Goal: Task Accomplishment & Management: Manage account settings

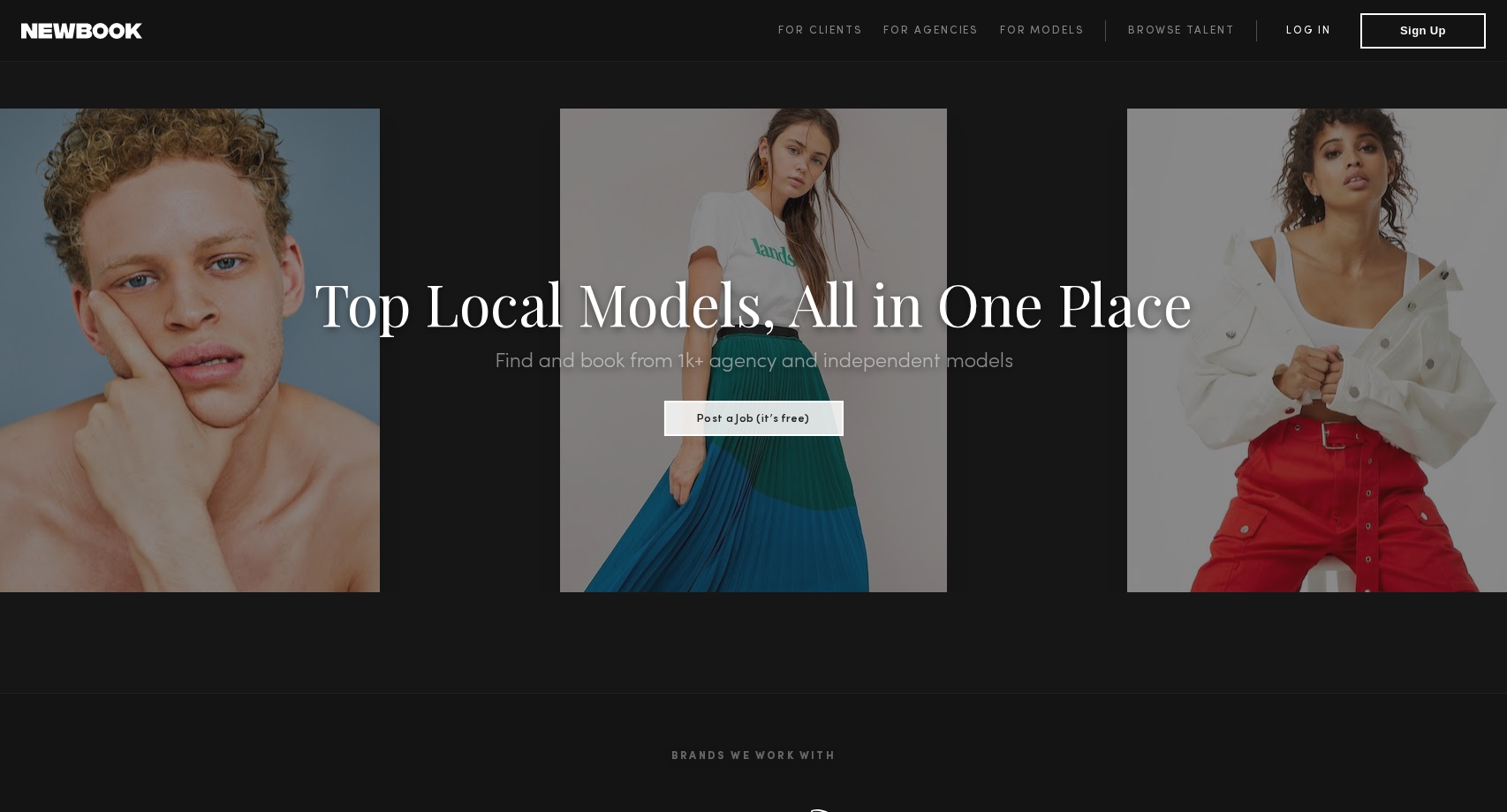
click at [1312, 37] on link "Log in" at bounding box center [1308, 32] width 104 height 22
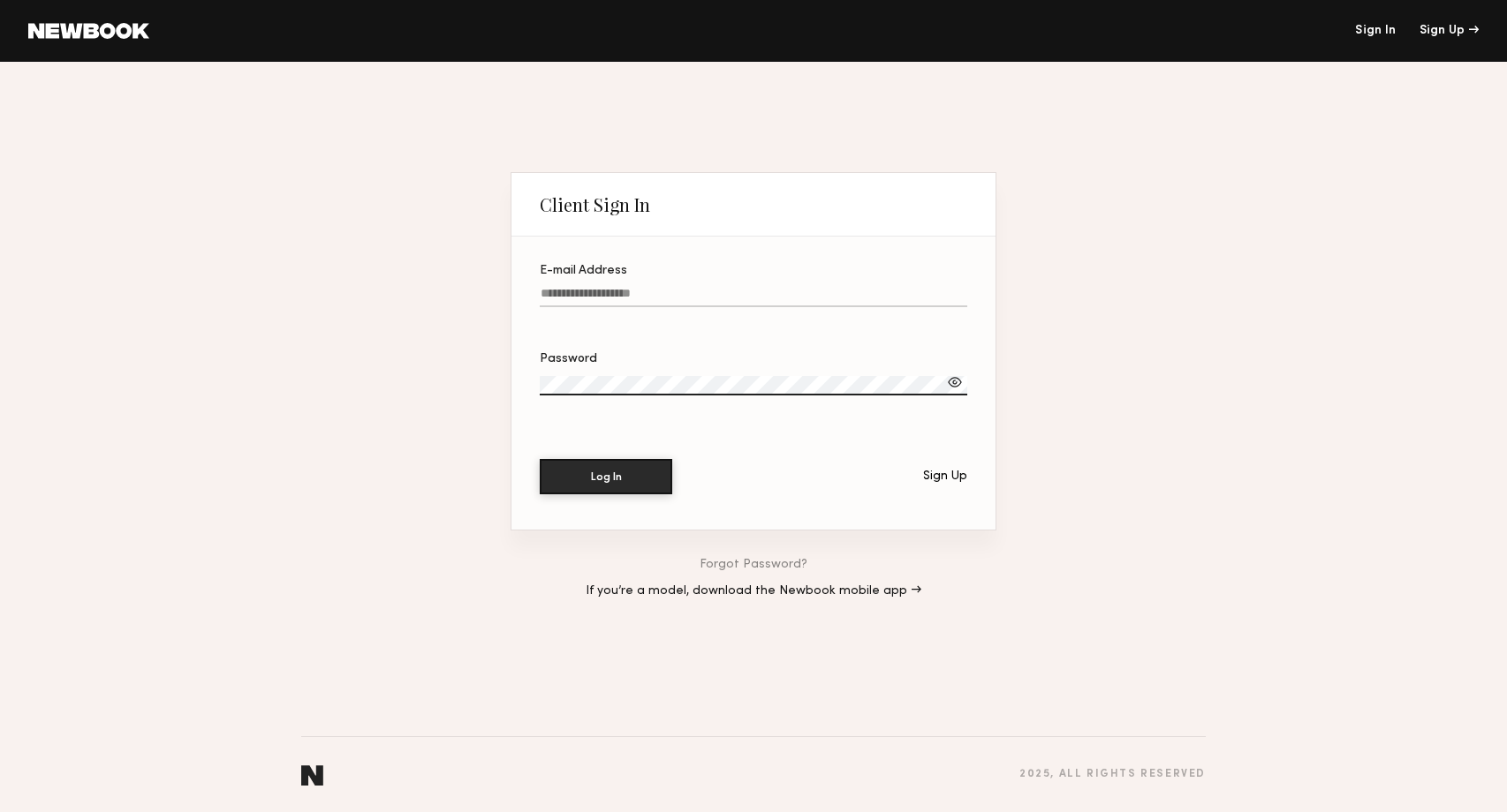
click at [792, 286] on label "E-mail Address" at bounding box center [754, 295] width 428 height 60
click at [792, 287] on input "E-mail Address" at bounding box center [754, 297] width 428 height 21
type input "**********"
click at [959, 377] on div at bounding box center [955, 382] width 18 height 18
click at [592, 474] on button "Log In" at bounding box center [606, 476] width 132 height 35
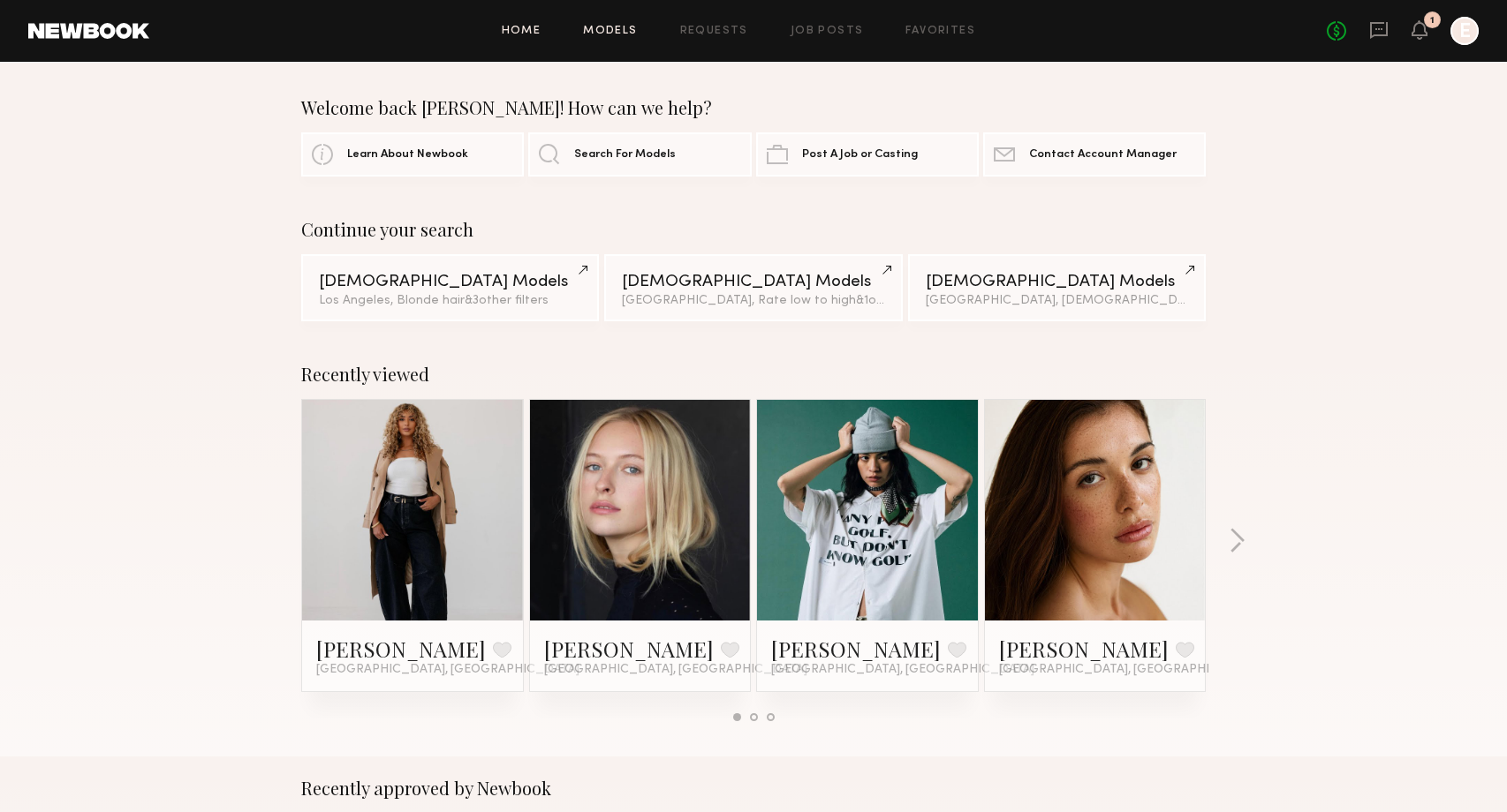
click at [623, 34] on link "Models" at bounding box center [609, 32] width 54 height 12
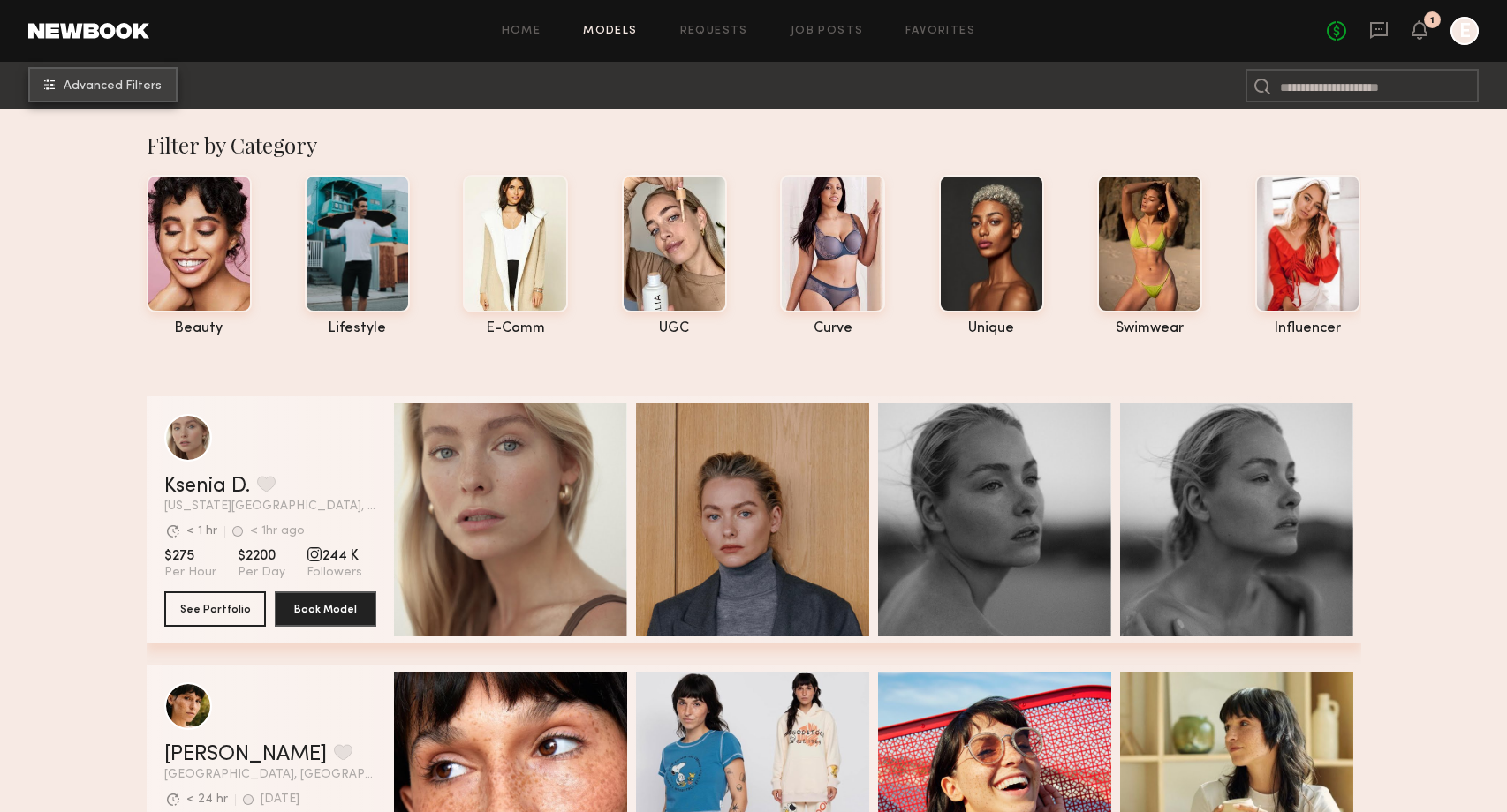
click at [141, 86] on span "Advanced Filters" at bounding box center [112, 87] width 98 height 13
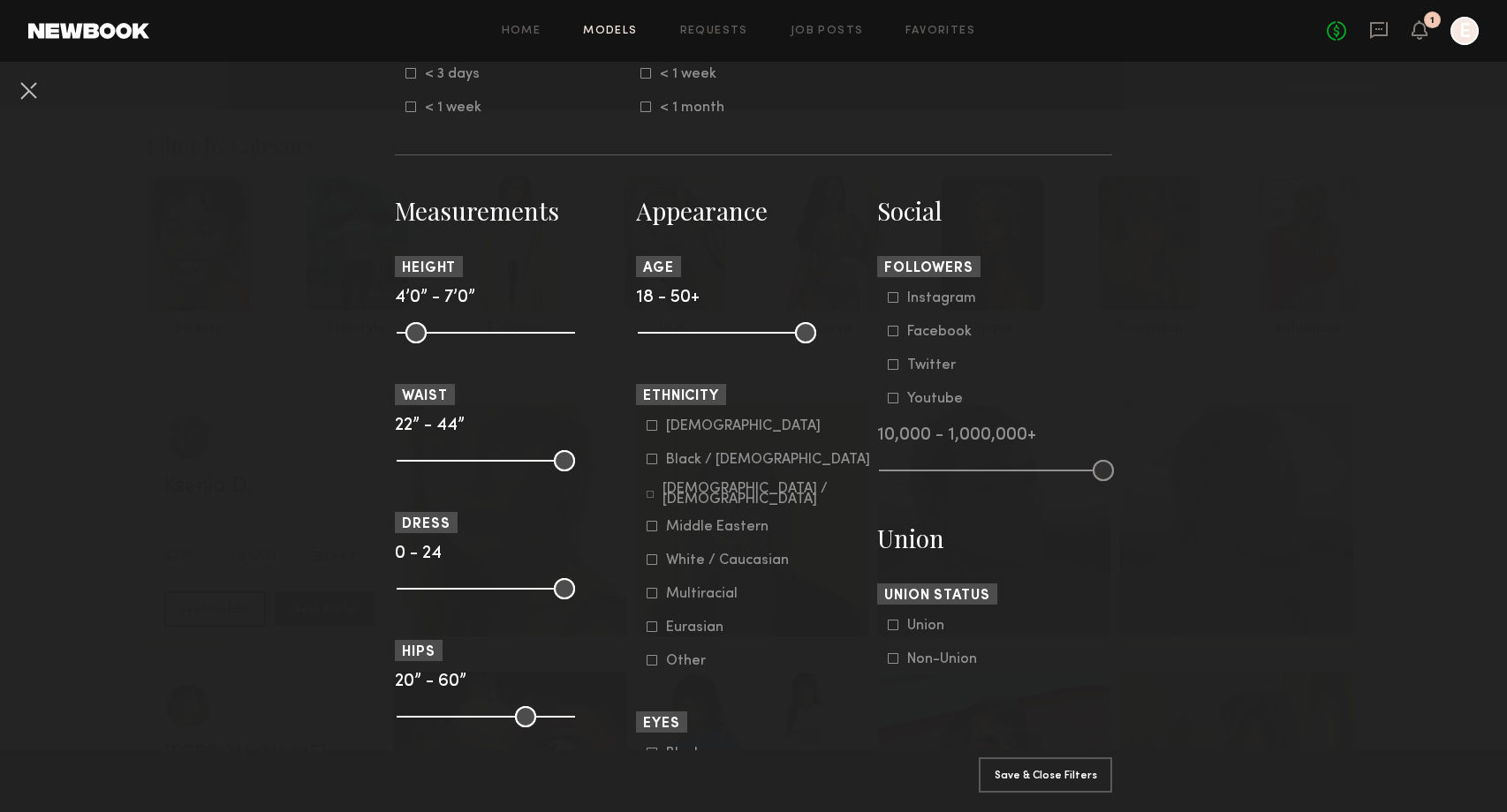
scroll to position [657, 0]
drag, startPoint x: 805, startPoint y: 335, endPoint x: 721, endPoint y: 335, distance: 84.0
type input "**"
click at [721, 335] on input "range" at bounding box center [726, 332] width 178 height 22
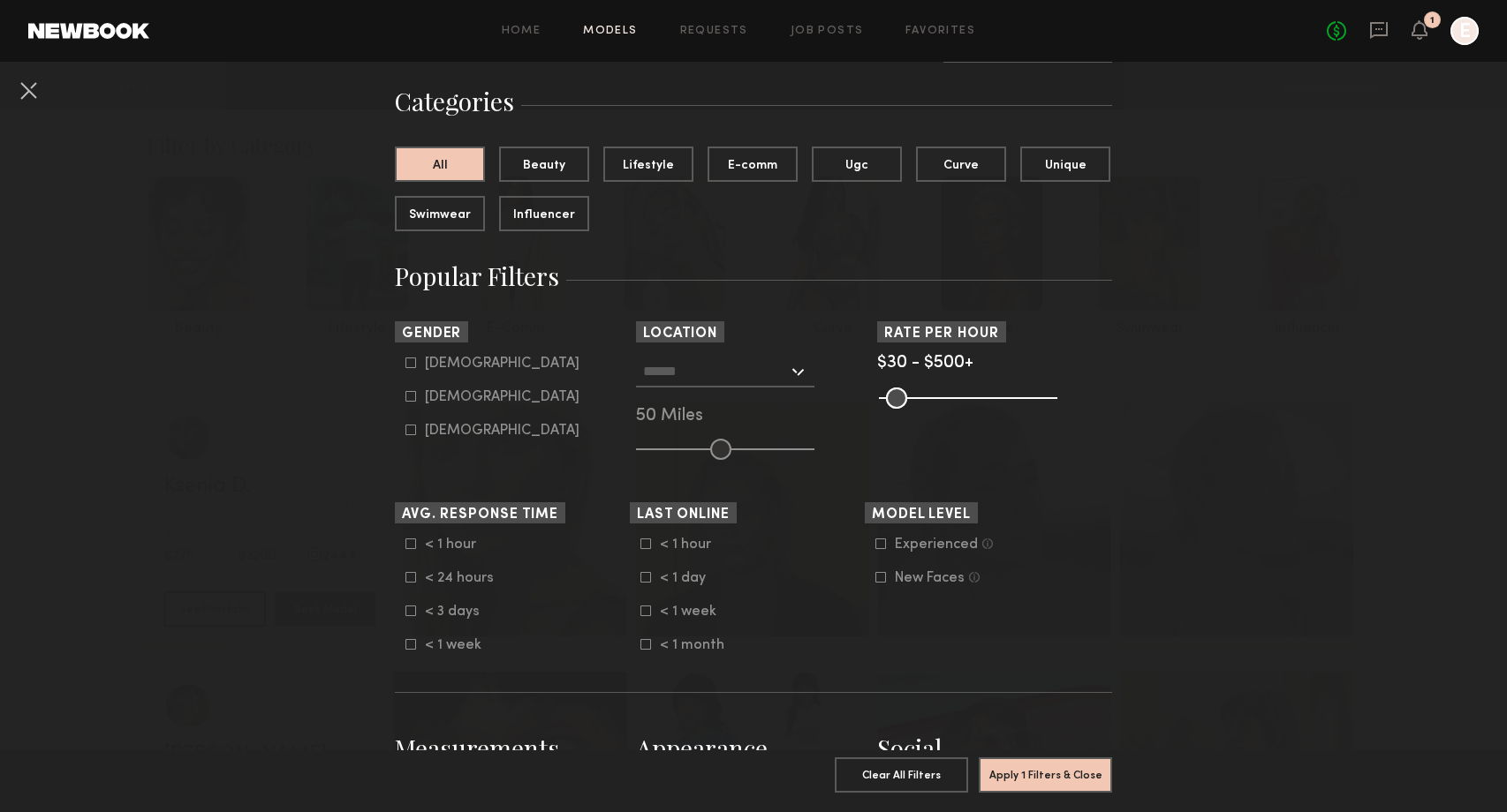
scroll to position [116, 0]
click at [412, 402] on icon at bounding box center [410, 398] width 11 height 11
type input "**"
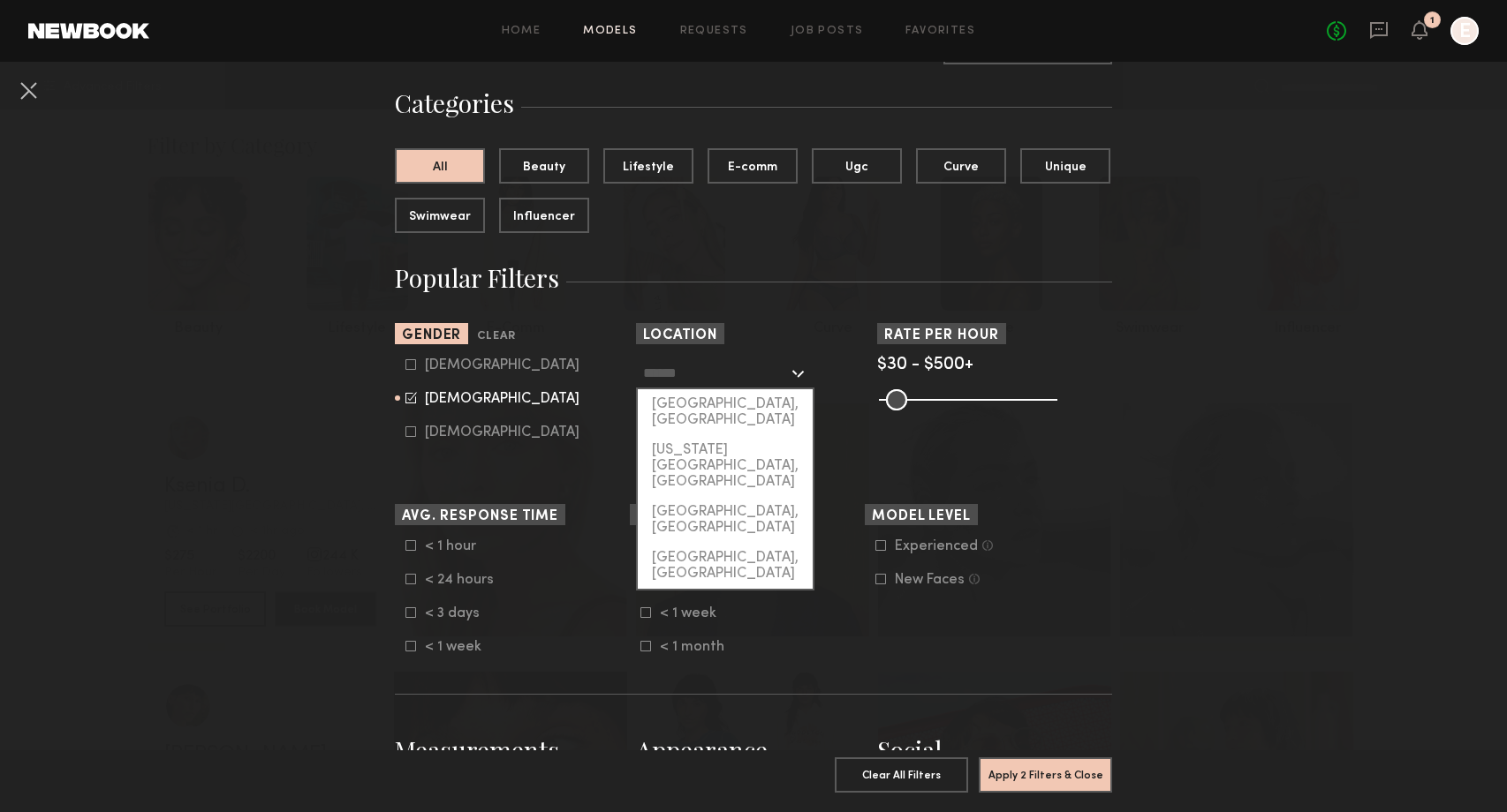
click at [743, 384] on input "text" at bounding box center [715, 372] width 145 height 30
click at [740, 406] on div "[GEOGRAPHIC_DATA], [GEOGRAPHIC_DATA]" at bounding box center [724, 412] width 174 height 46
type input "**********"
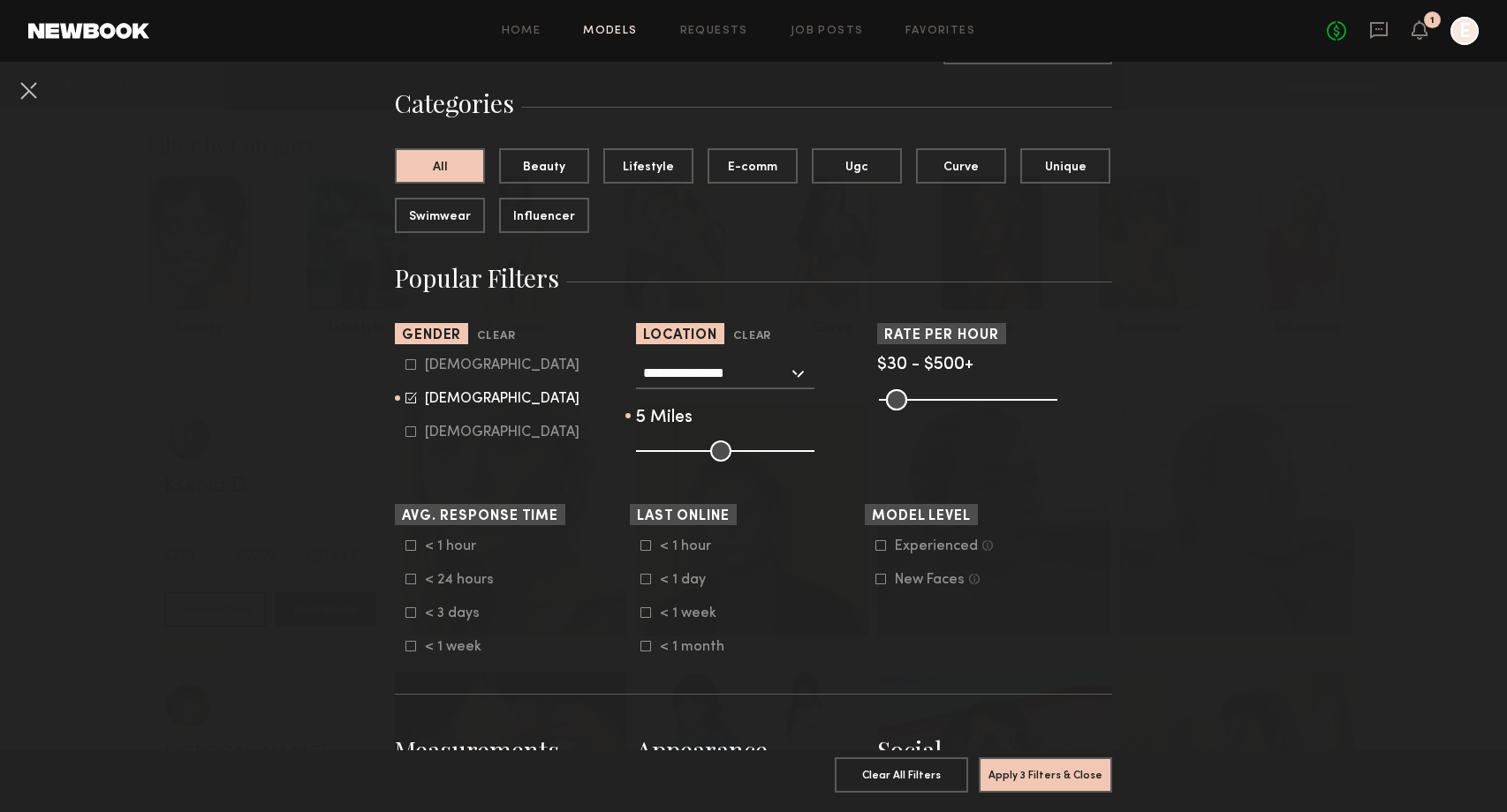
drag, startPoint x: 720, startPoint y: 452, endPoint x: 646, endPoint y: 455, distance: 74.1
click at [646, 455] on input "range" at bounding box center [724, 451] width 178 height 22
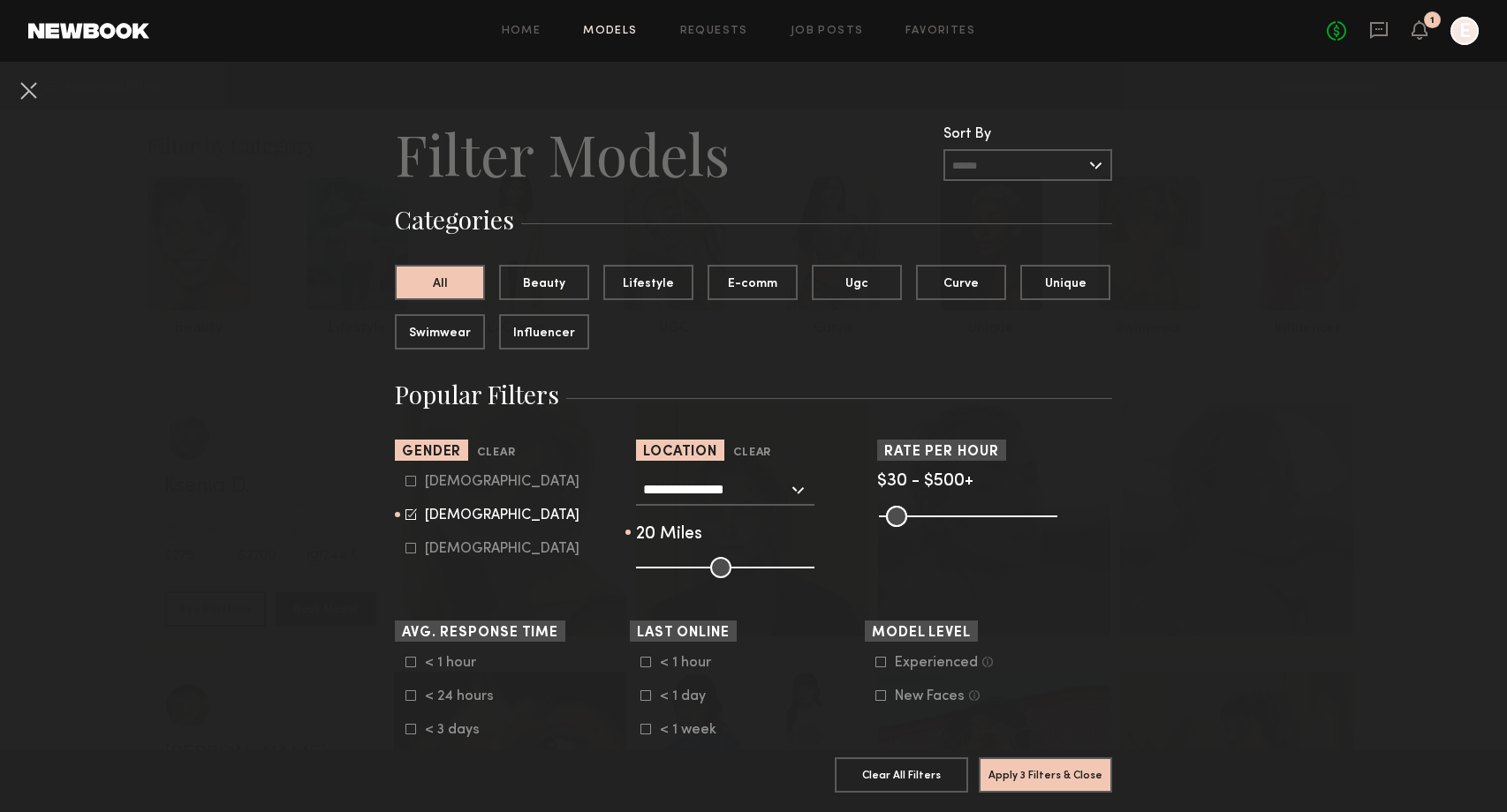
drag, startPoint x: 651, startPoint y: 557, endPoint x: 670, endPoint y: 557, distance: 19.0
type input "**"
click at [670, 557] on input "range" at bounding box center [724, 568] width 178 height 22
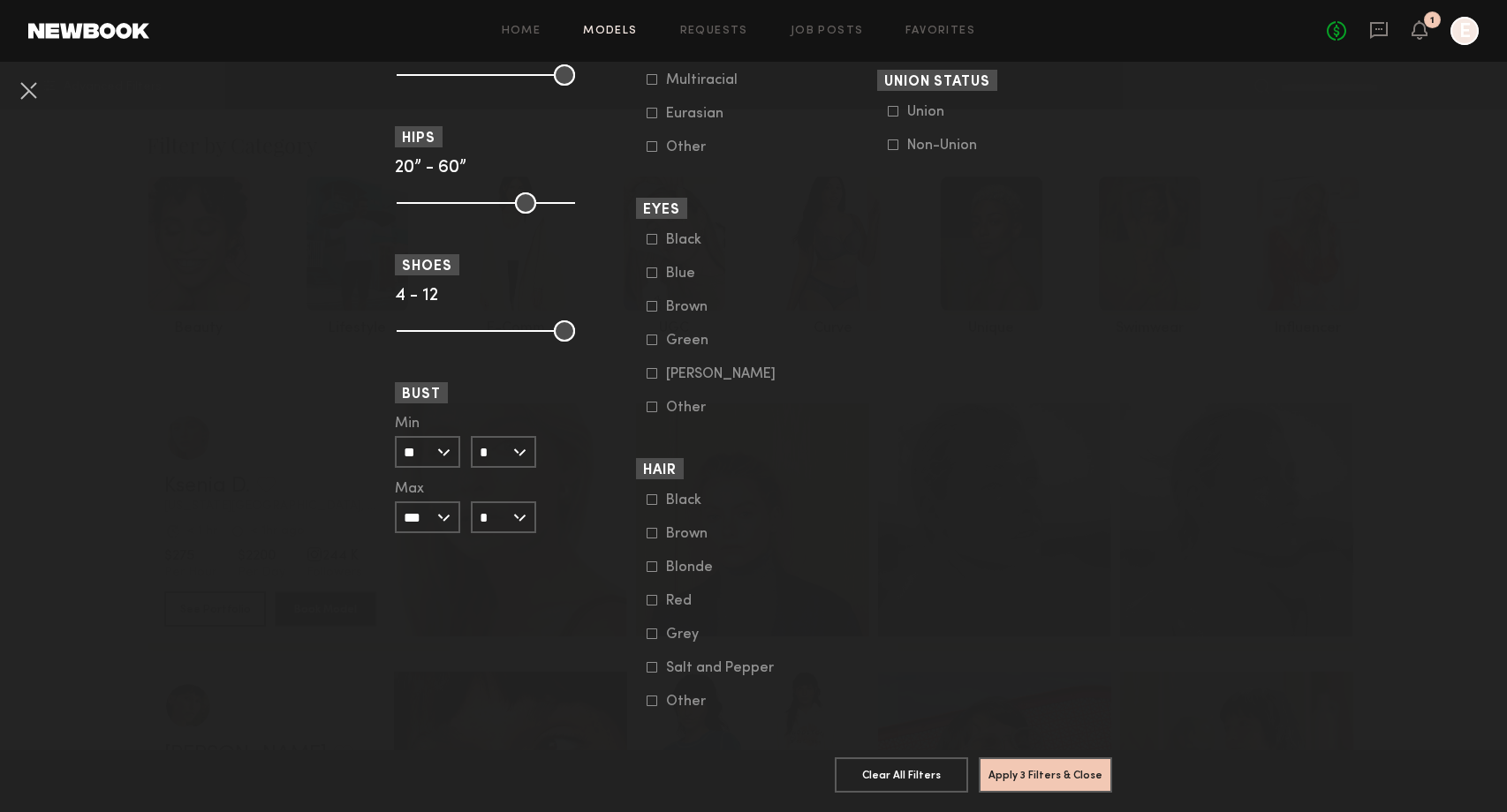
scroll to position [1196, 0]
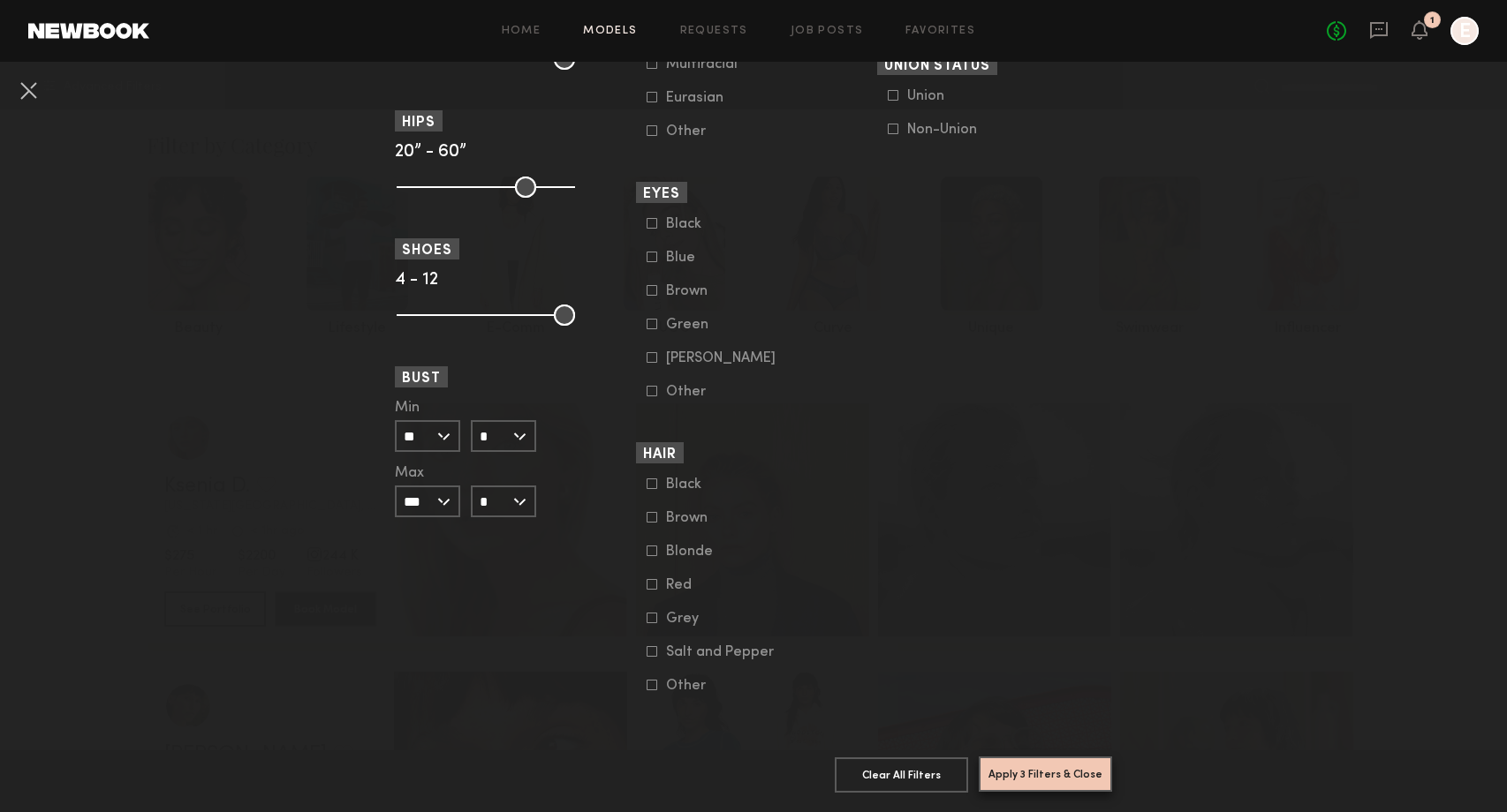
click at [1055, 778] on button "Apply 3 Filters & Close" at bounding box center [1045, 775] width 133 height 35
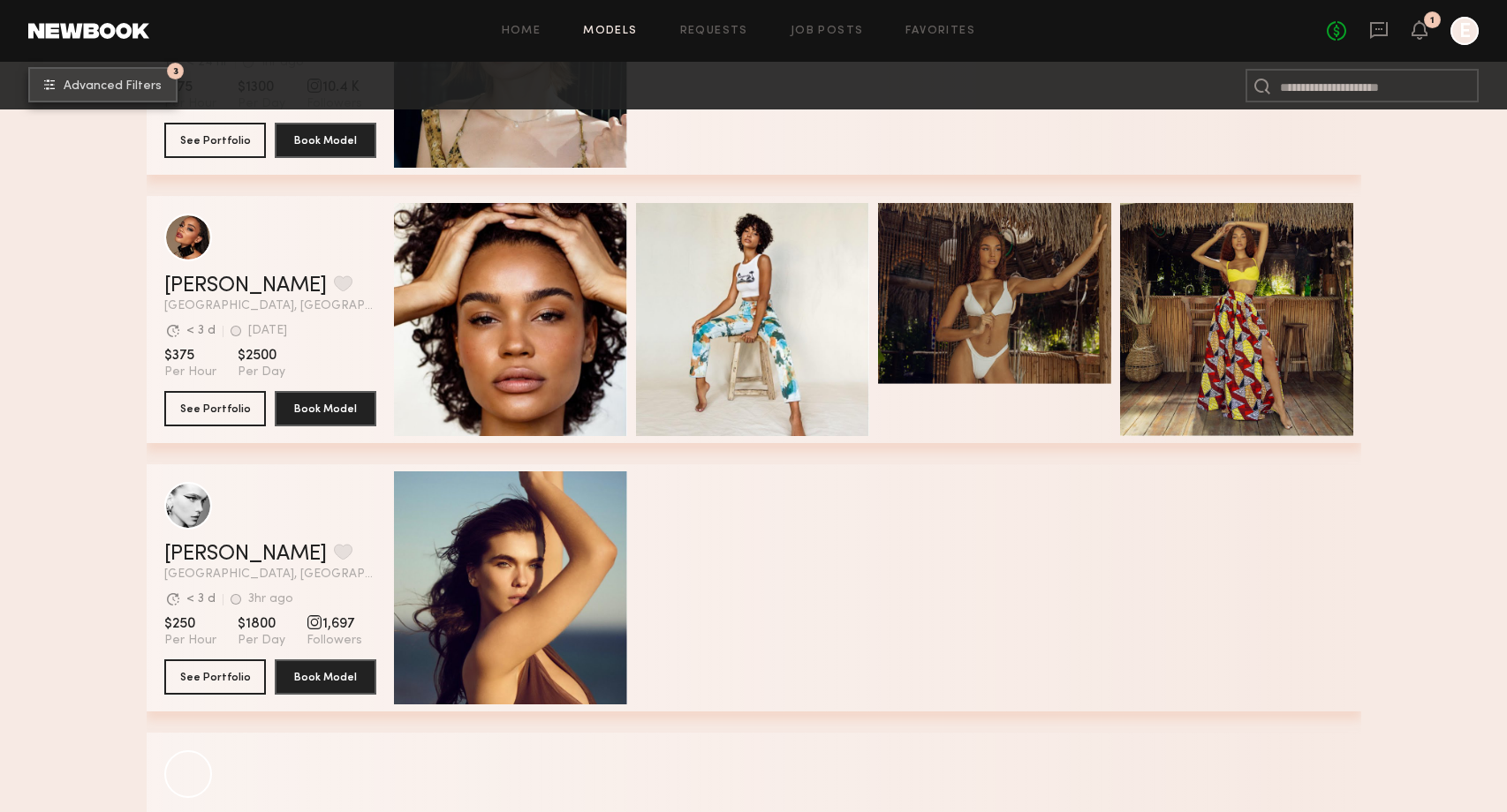
scroll to position [8024, 0]
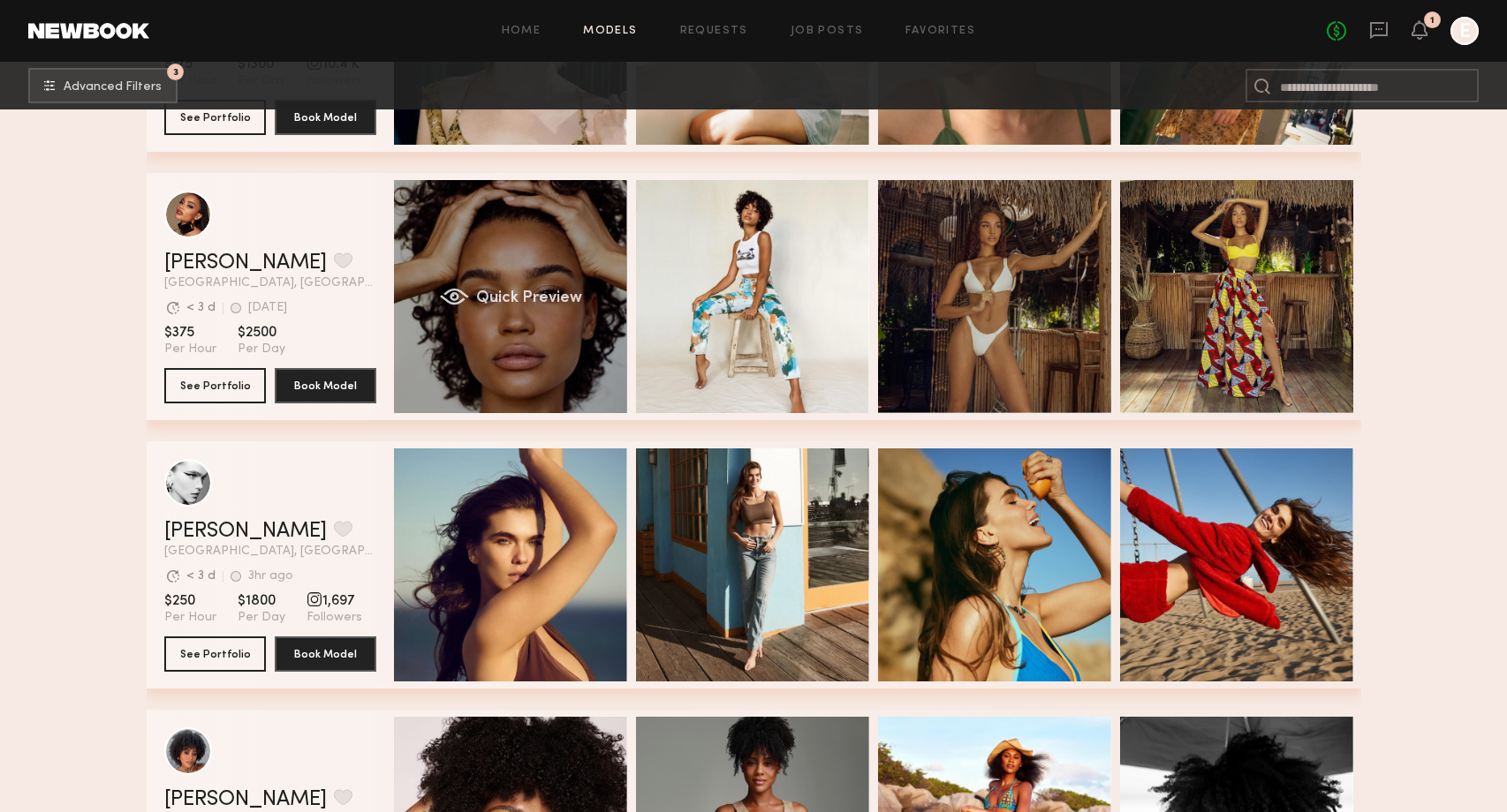
click at [534, 304] on span "Quick Preview" at bounding box center [528, 299] width 106 height 16
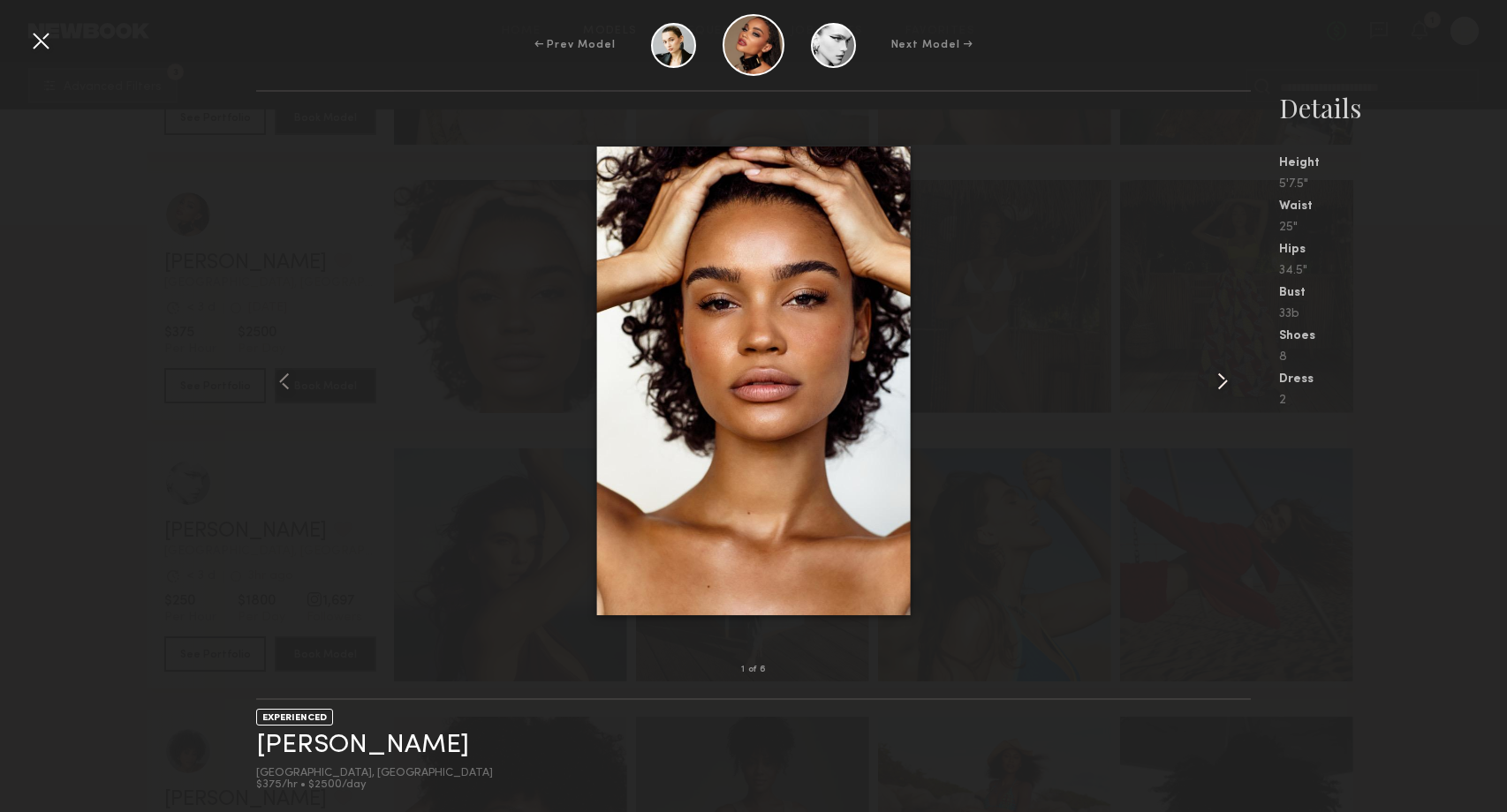
click at [1224, 378] on common-icon at bounding box center [1222, 381] width 29 height 29
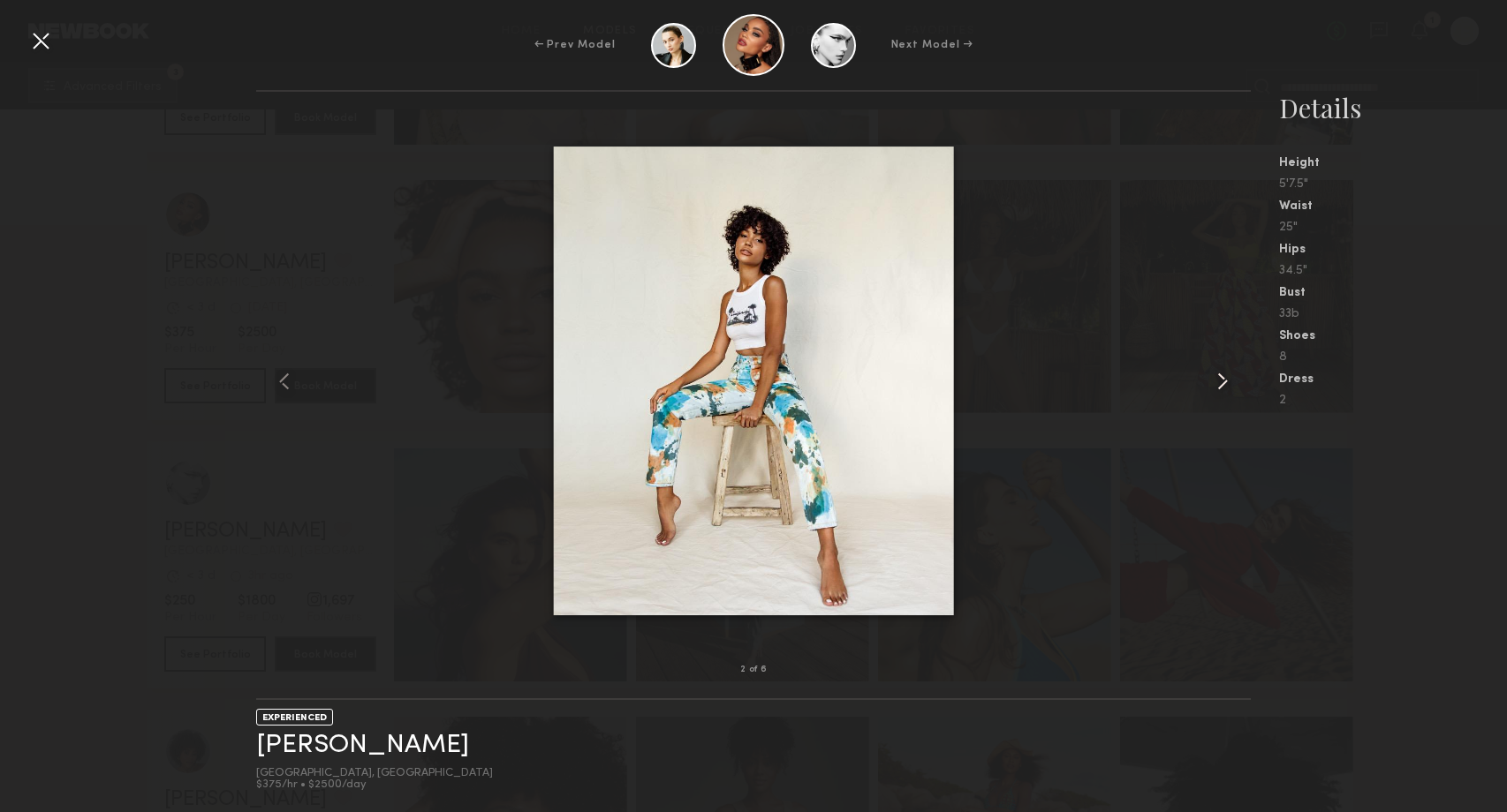
click at [1224, 378] on common-icon at bounding box center [1222, 381] width 29 height 29
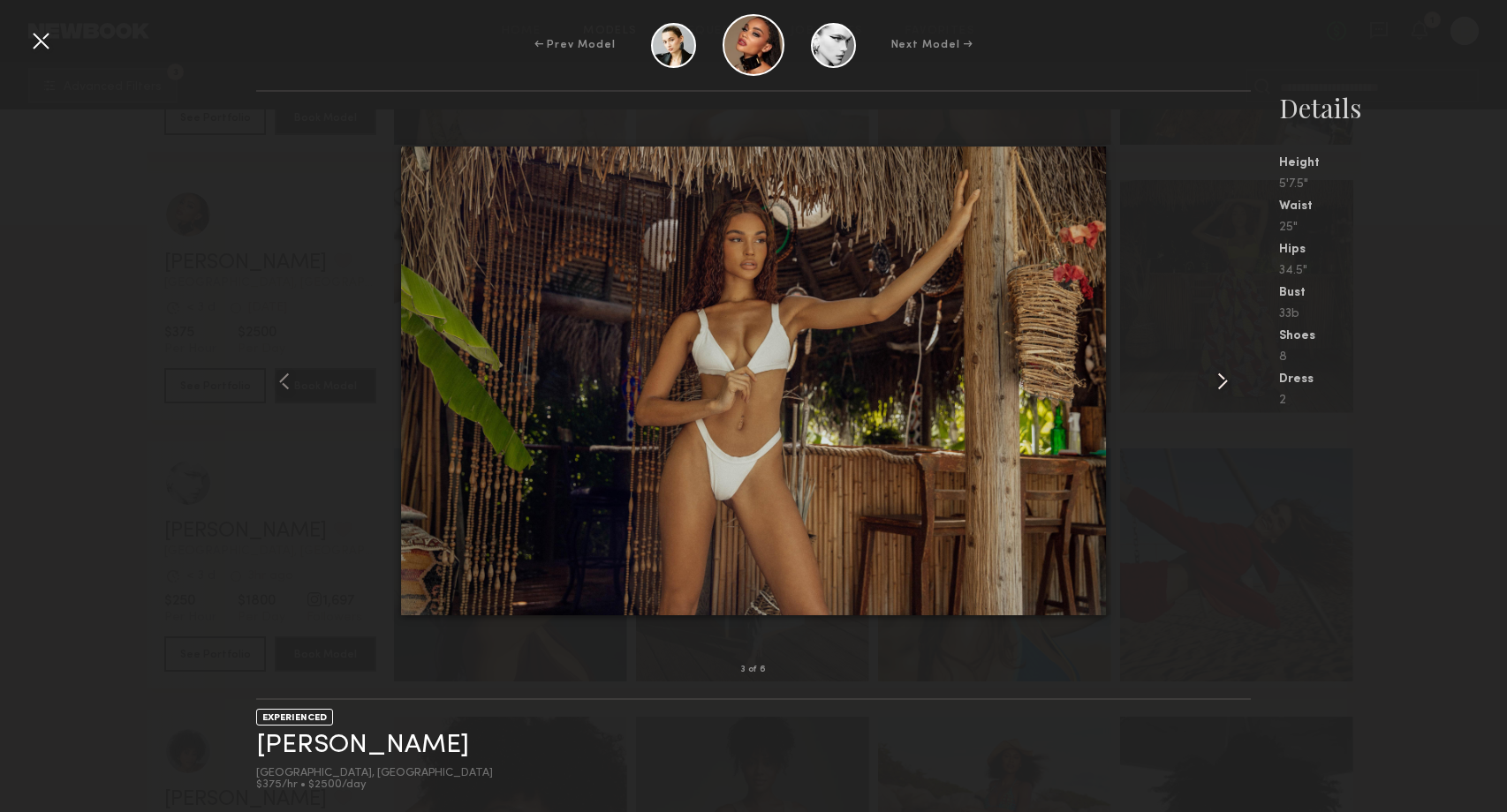
click at [1224, 378] on common-icon at bounding box center [1222, 381] width 29 height 29
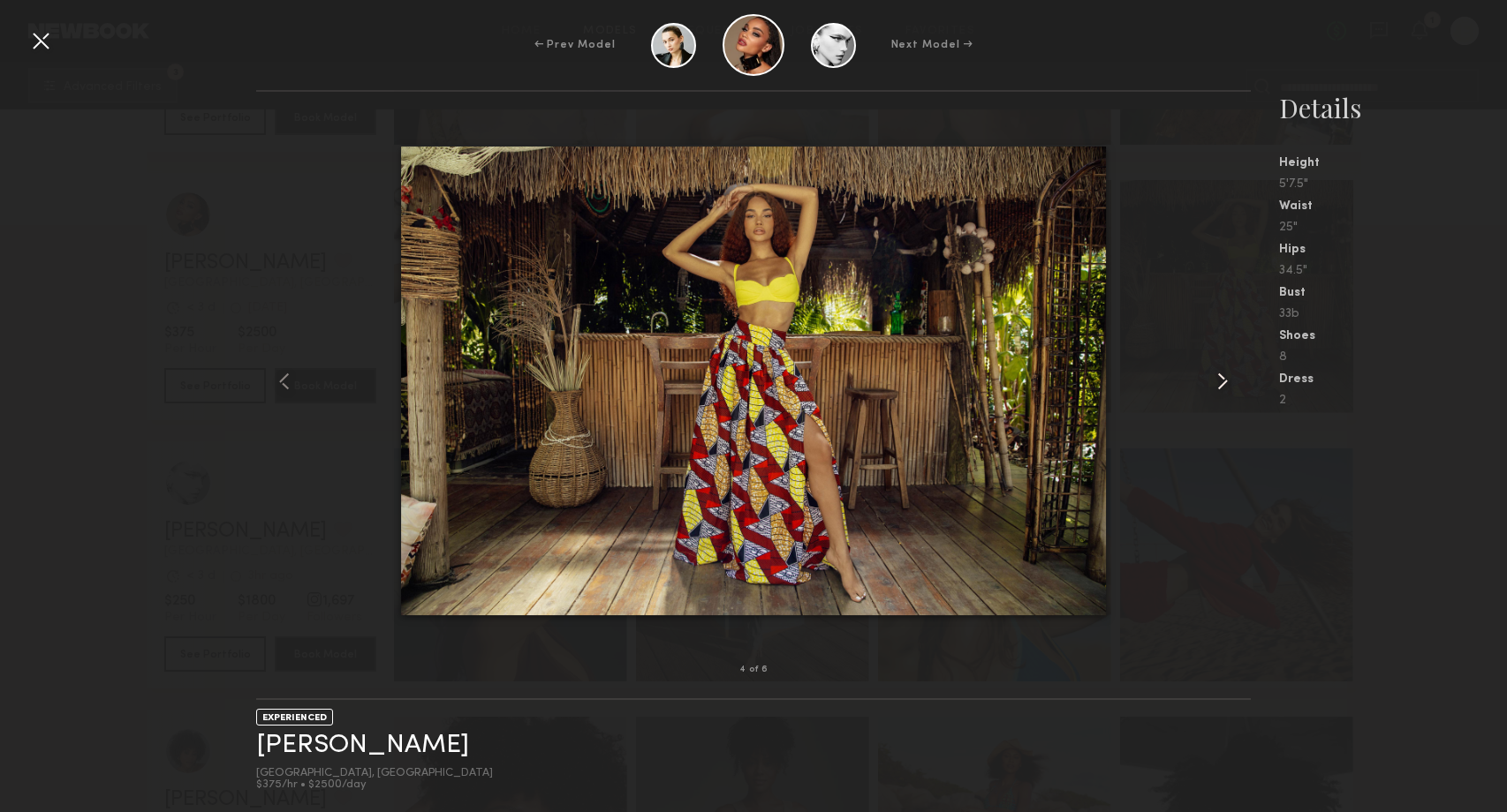
click at [1224, 378] on common-icon at bounding box center [1222, 381] width 29 height 29
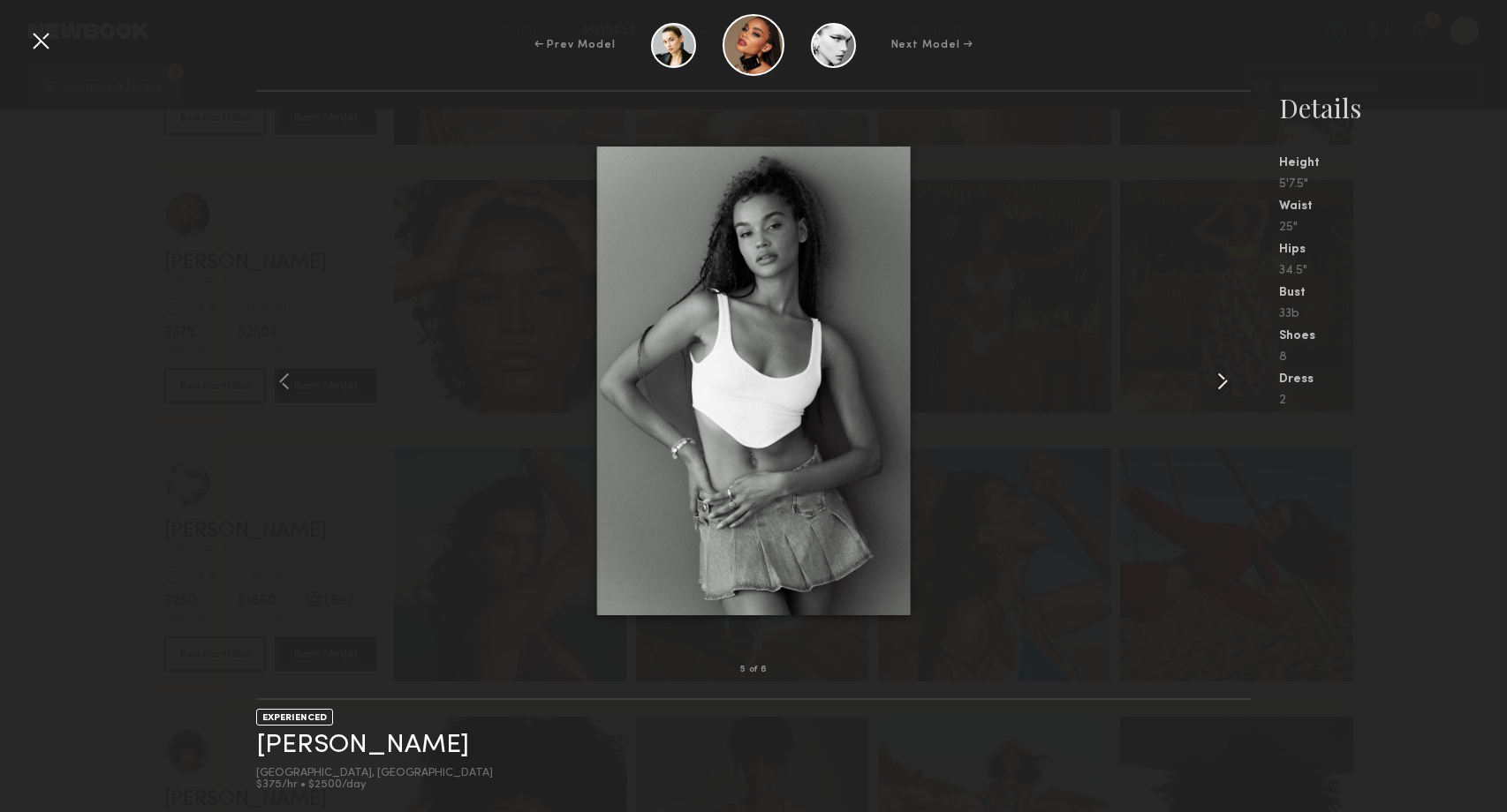
click at [1224, 378] on common-icon at bounding box center [1222, 381] width 29 height 29
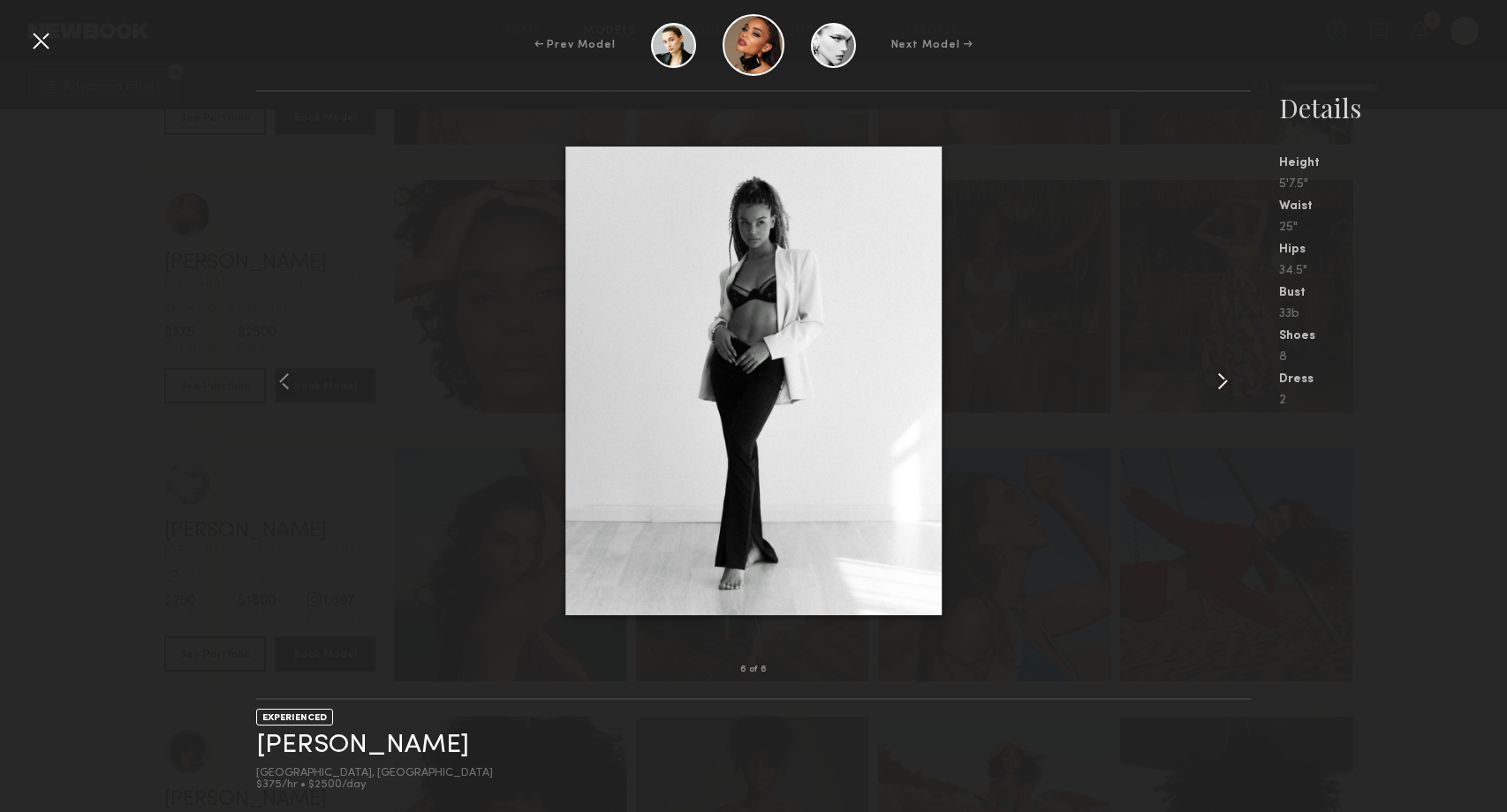
click at [1224, 378] on common-icon at bounding box center [1222, 381] width 29 height 29
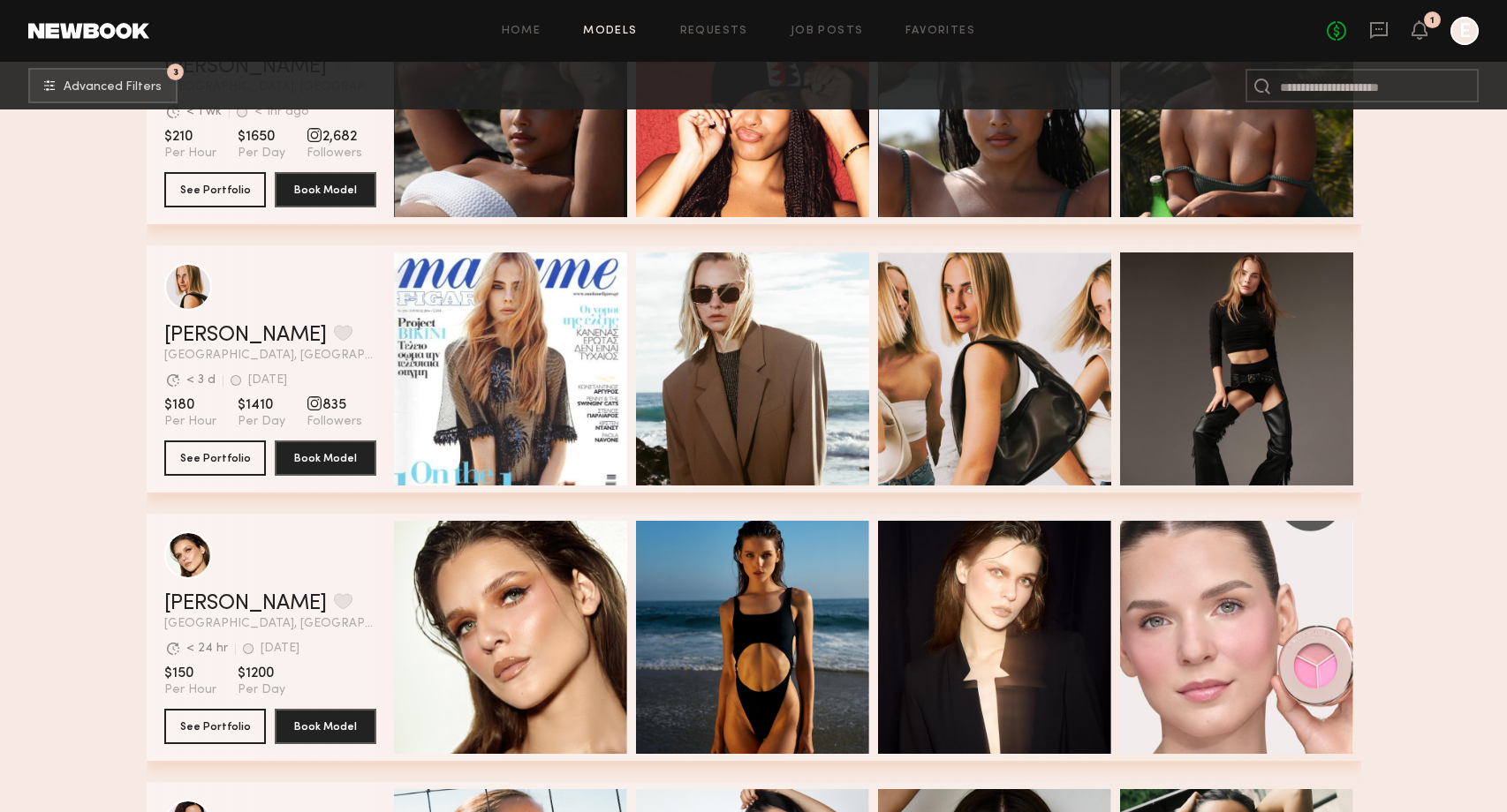
scroll to position [5548, 0]
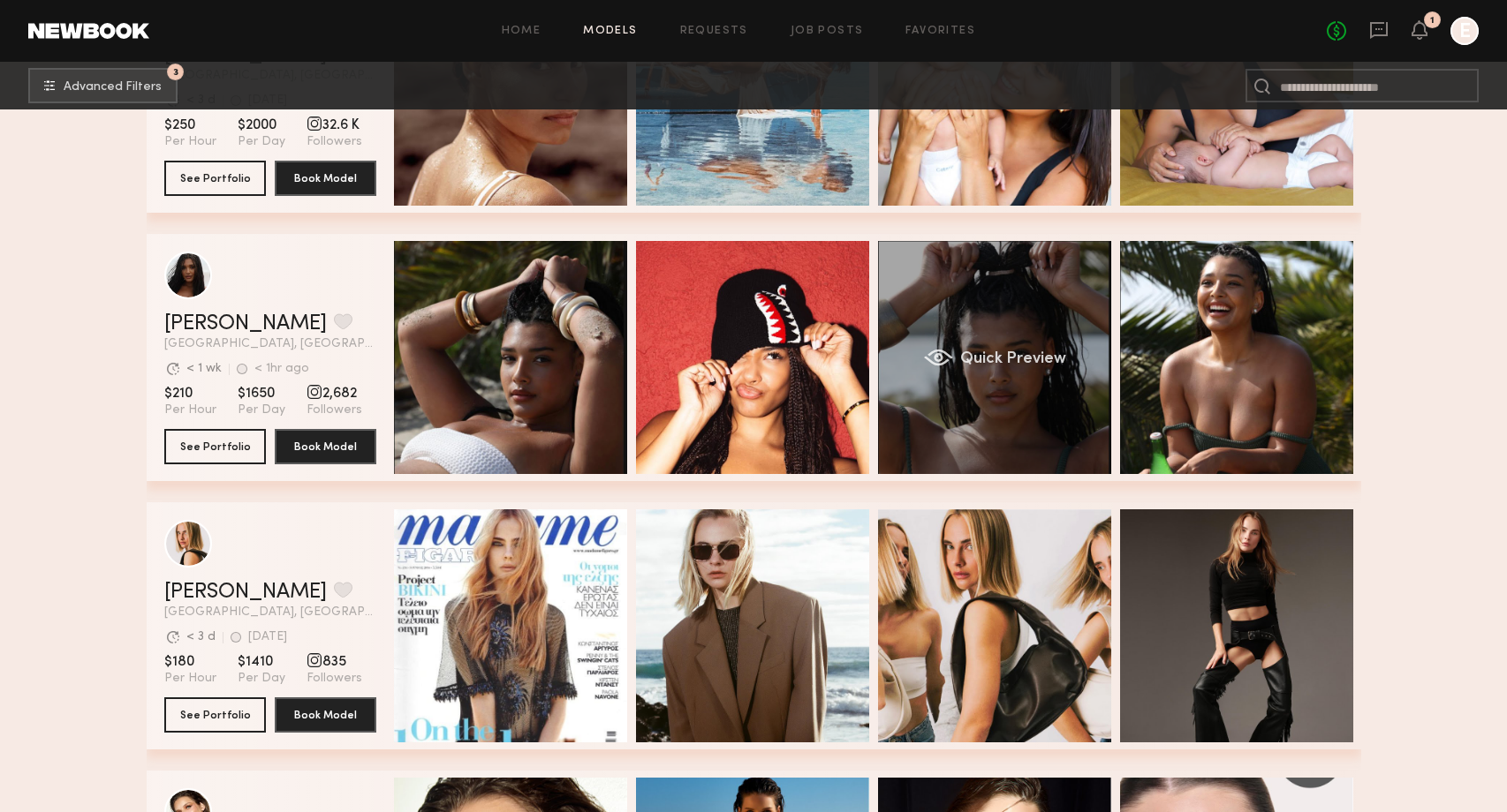
click at [1025, 285] on div "Quick Preview" at bounding box center [994, 358] width 234 height 234
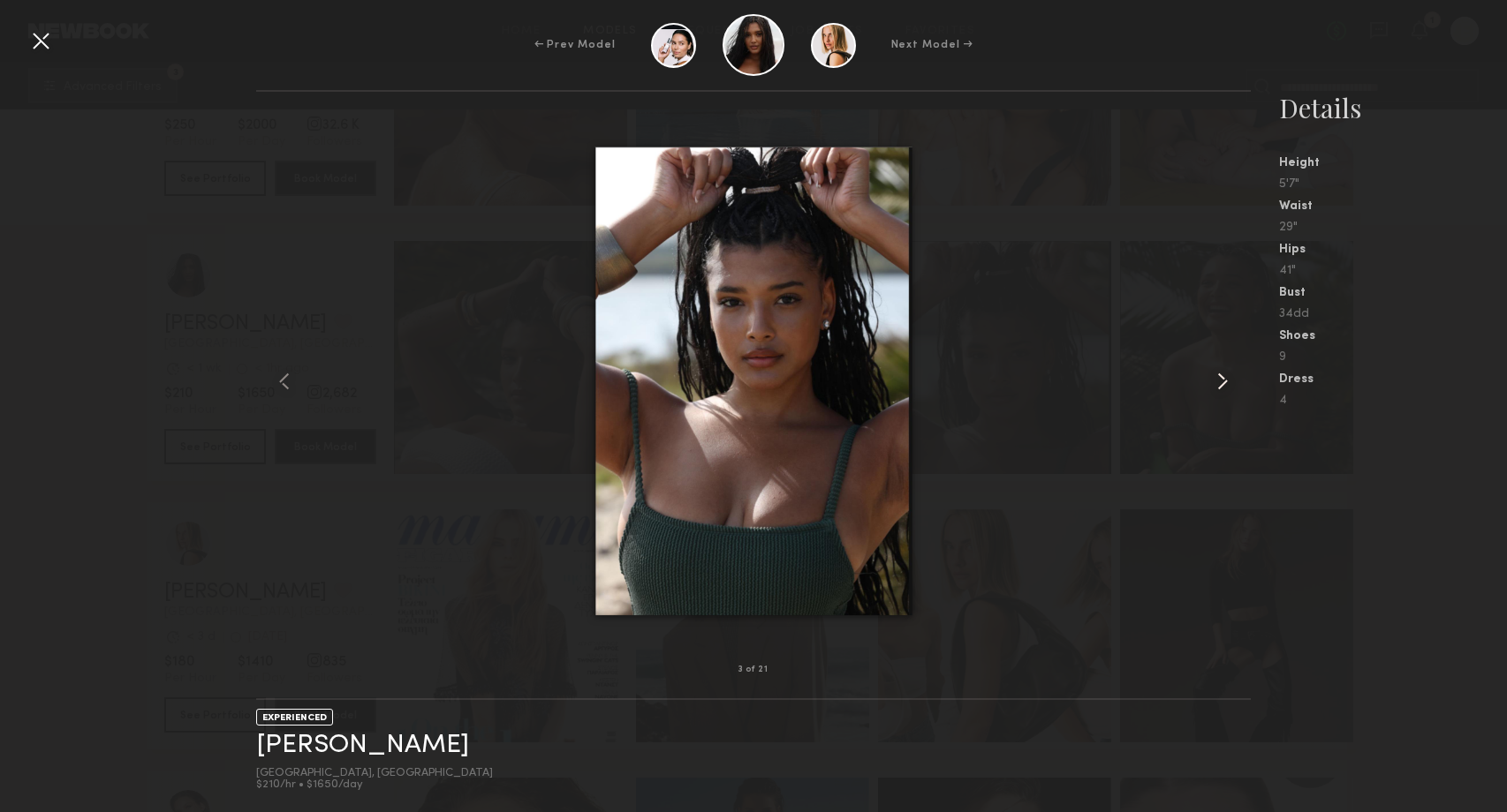
click at [1220, 385] on common-icon at bounding box center [1222, 381] width 29 height 29
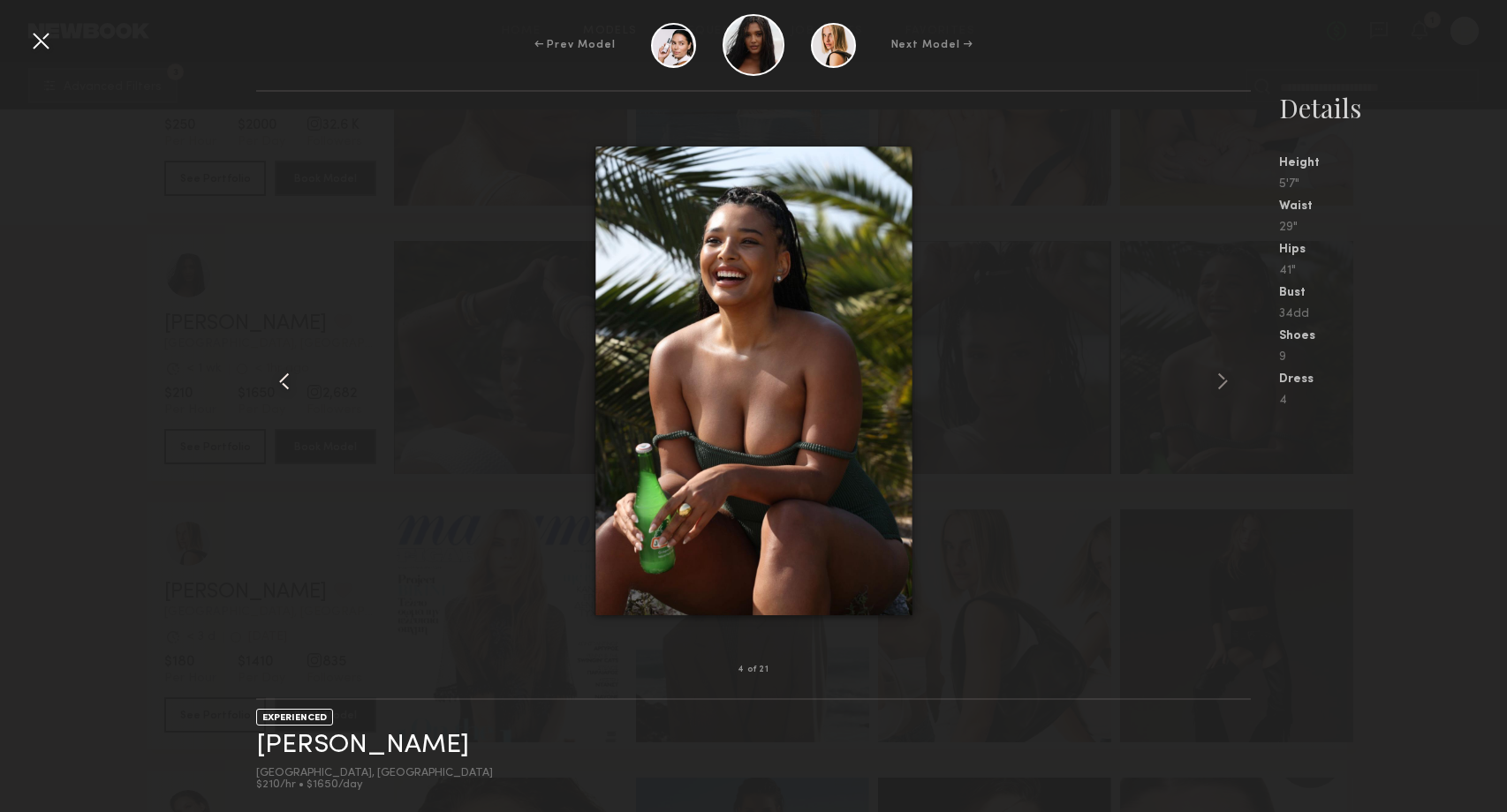
click at [281, 388] on common-icon at bounding box center [284, 381] width 29 height 29
